Goal: Transaction & Acquisition: Purchase product/service

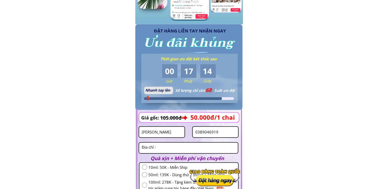
scroll to position [538, 0]
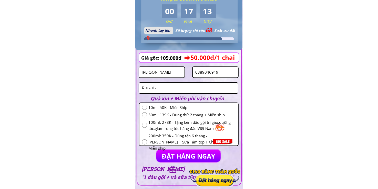
click at [167, 67] on input "[PERSON_NAME]" at bounding box center [162, 72] width 43 height 11
click at [166, 71] on input "[PERSON_NAME]" at bounding box center [162, 72] width 43 height 11
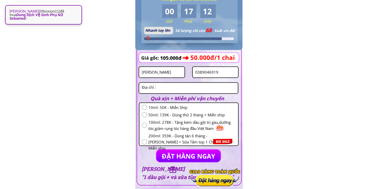
paste input "Betrang"
type input "Betrang"
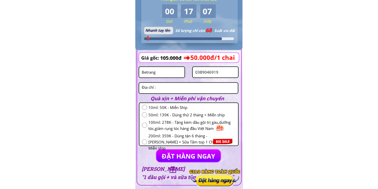
click at [212, 71] on input "0389046919" at bounding box center [215, 72] width 43 height 11
drag, startPoint x: 213, startPoint y: 71, endPoint x: 220, endPoint y: 74, distance: 7.4
click at [213, 72] on input "0389046919" at bounding box center [215, 72] width 43 height 11
paste input "931228763"
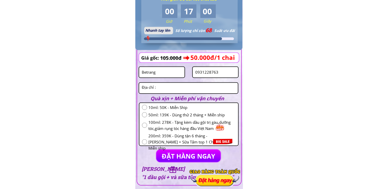
type input "0931228763"
click at [188, 86] on textarea at bounding box center [189, 88] width 96 height 11
paste textarea "Ấp [GEOGRAPHIC_DATA], xã [GEOGRAPHIC_DATA], [GEOGRAPHIC_DATA], [GEOGRAPHIC_DATA]"
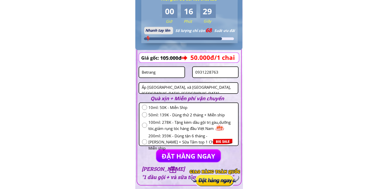
type textarea "Ấp [GEOGRAPHIC_DATA], xã [GEOGRAPHIC_DATA], [GEOGRAPHIC_DATA], [GEOGRAPHIC_DATA]"
click at [143, 108] on input "radio" at bounding box center [144, 107] width 5 height 5
radio input "true"
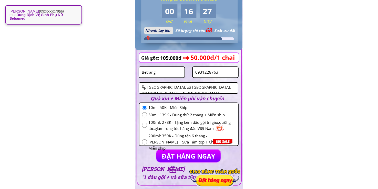
click at [168, 152] on p "ĐẶT HÀNG NGAY" at bounding box center [188, 156] width 64 height 13
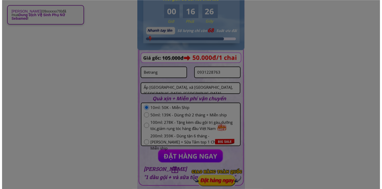
scroll to position [0, 0]
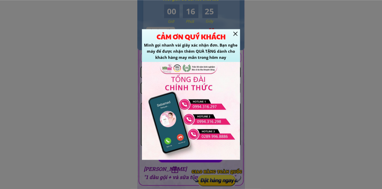
click at [237, 34] on div at bounding box center [236, 34] width 4 height 4
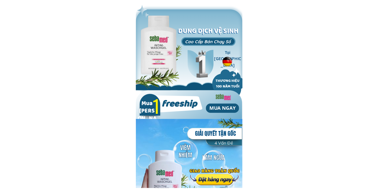
scroll to position [538, 0]
